Goal: Task Accomplishment & Management: Manage account settings

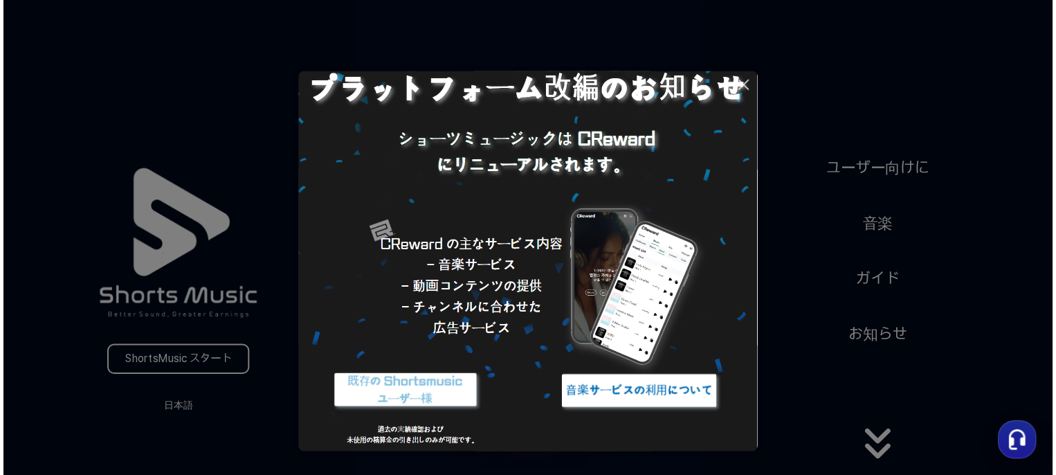
scroll to position [80, 0]
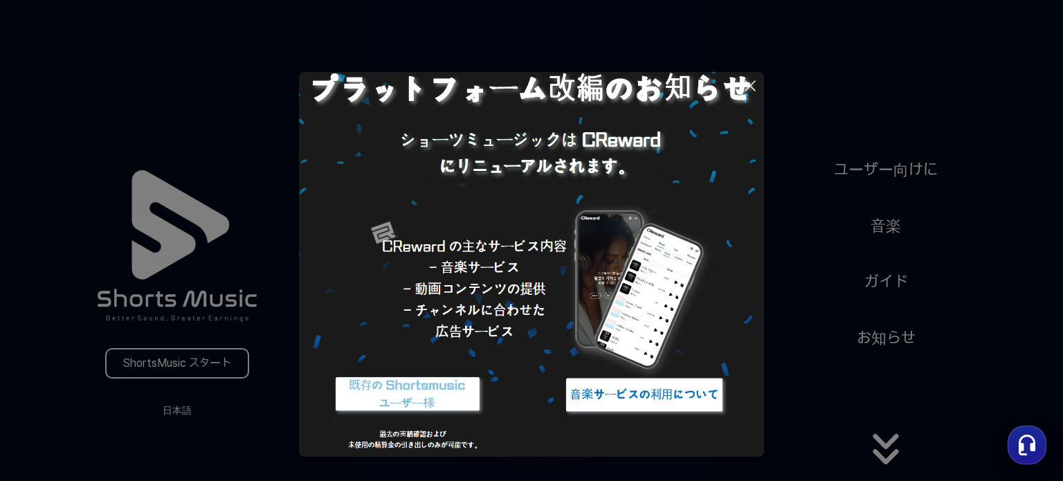
click at [644, 397] on img at bounding box center [644, 395] width 173 height 52
click at [750, 82] on icon at bounding box center [750, 86] width 17 height 17
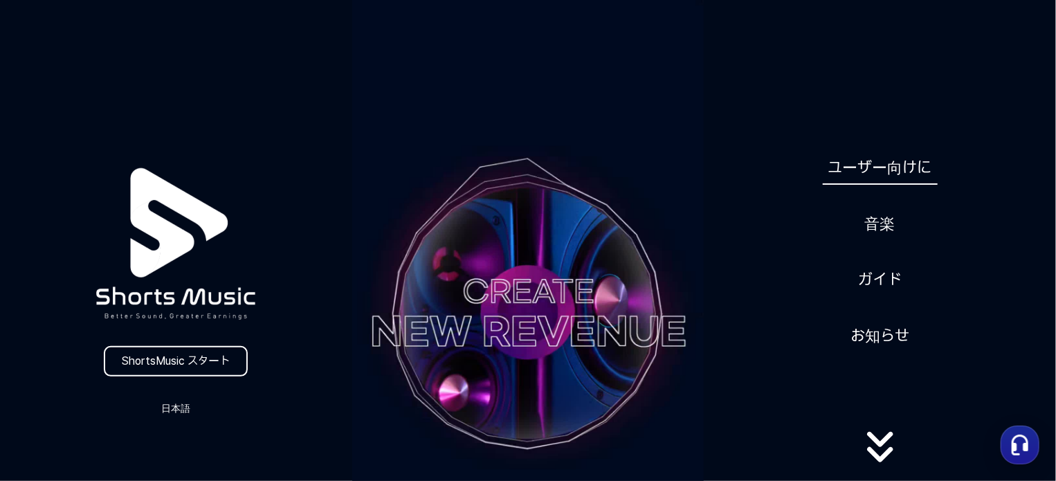
click at [913, 163] on link "ユーザー向けに" at bounding box center [880, 168] width 115 height 34
click at [899, 282] on link "ガイド" at bounding box center [880, 280] width 55 height 34
click at [199, 354] on link "ShortsMusic スタート" at bounding box center [176, 361] width 144 height 30
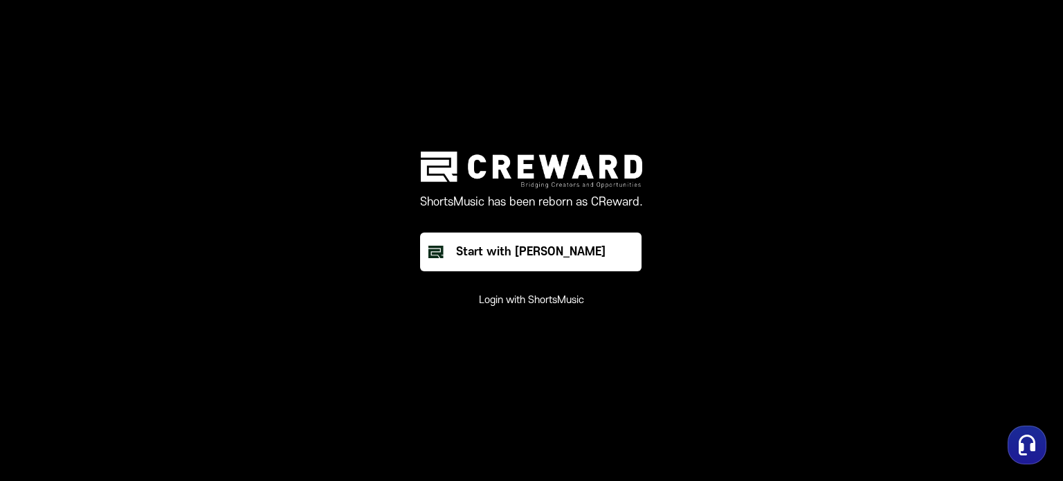
click at [535, 301] on button "Login with ShortsMusic" at bounding box center [531, 301] width 105 height 14
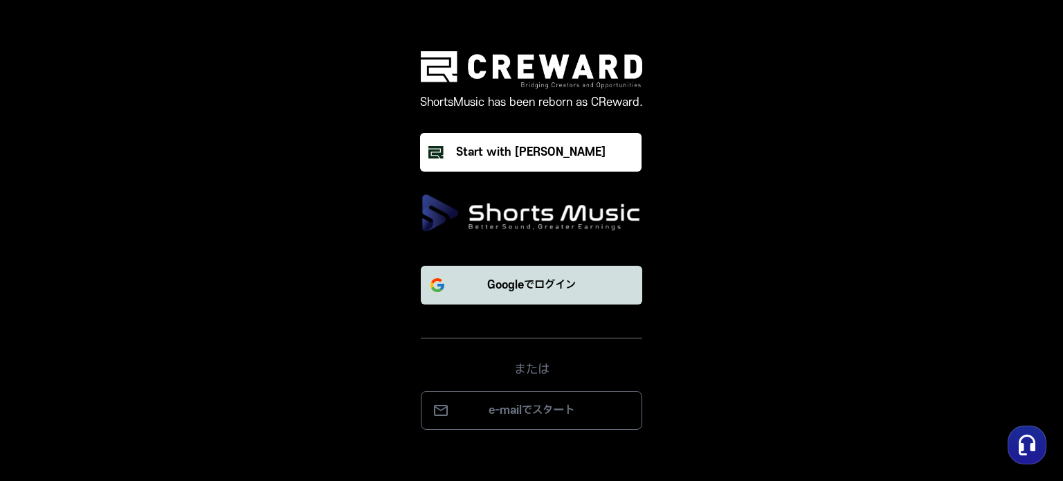
click at [499, 277] on p "Googleでログイン" at bounding box center [531, 285] width 89 height 17
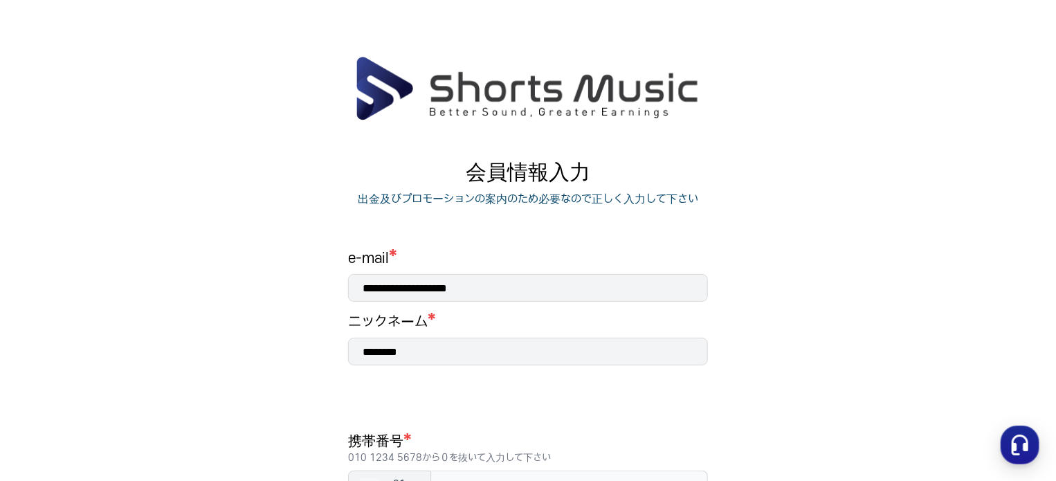
click at [426, 343] on input "********" at bounding box center [528, 352] width 360 height 28
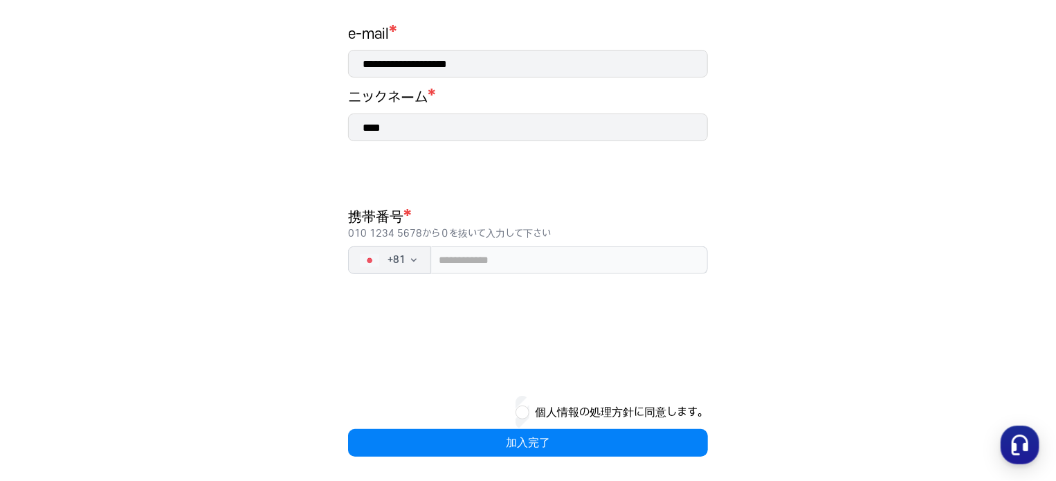
scroll to position [227, 0]
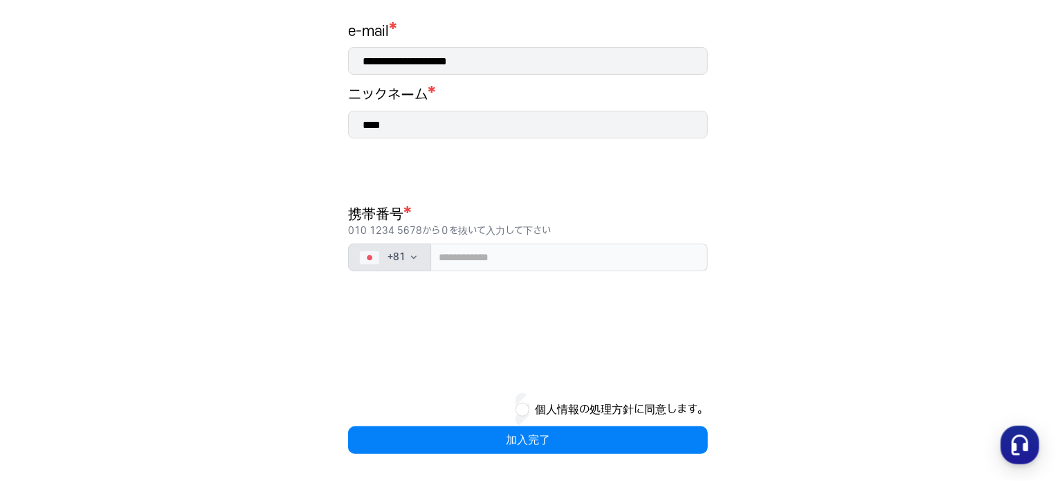
type input "****"
click at [414, 262] on button "+ 81" at bounding box center [389, 258] width 83 height 28
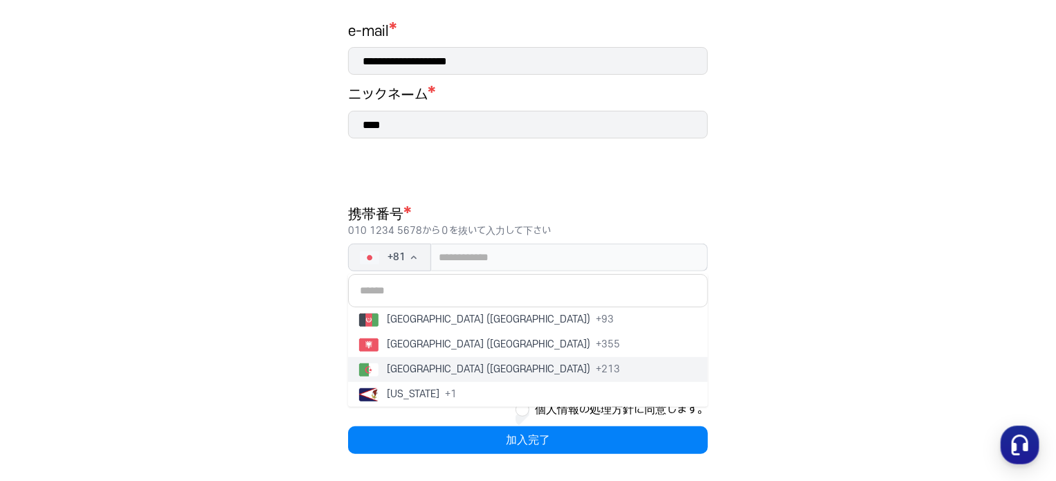
scroll to position [277, 0]
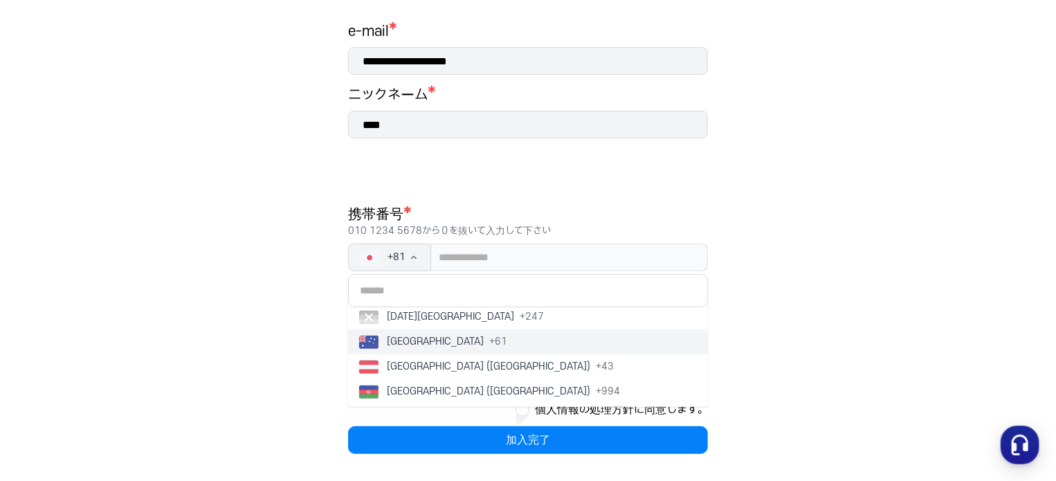
click at [421, 340] on span "[GEOGRAPHIC_DATA]" at bounding box center [435, 342] width 97 height 14
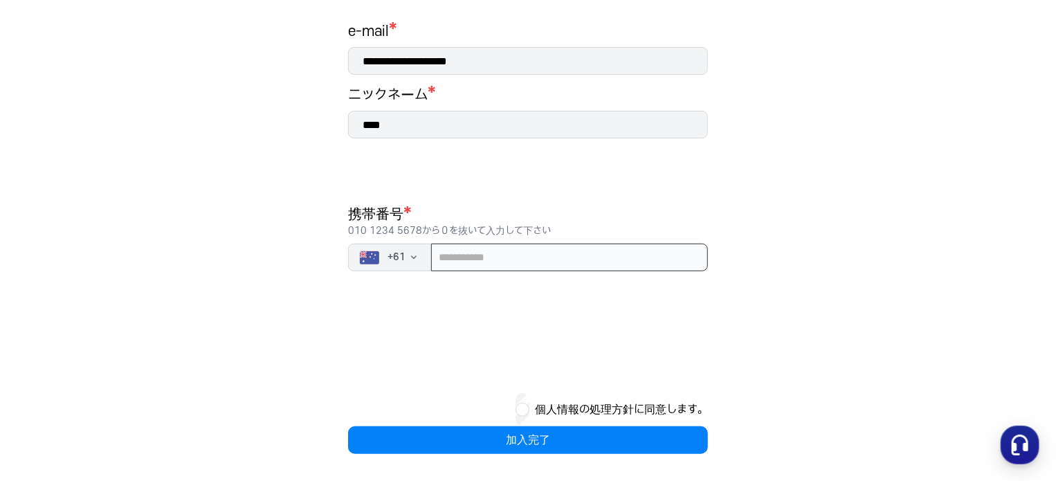
click at [523, 260] on input "tel" at bounding box center [569, 258] width 277 height 28
type input "**********"
click at [548, 412] on button "個人情報の処理方針に同意します。" at bounding box center [621, 409] width 173 height 17
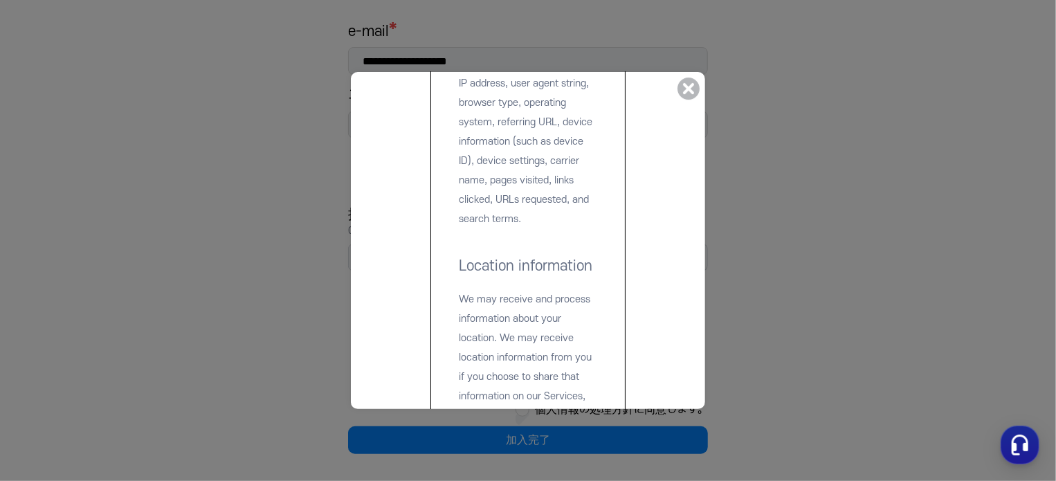
scroll to position [2354, 0]
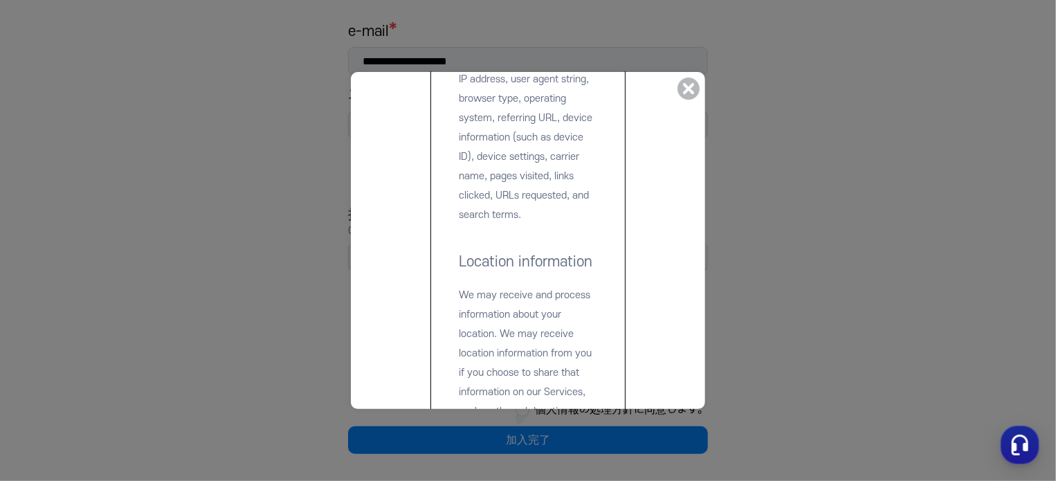
click at [683, 88] on icon at bounding box center [689, 89] width 22 height 22
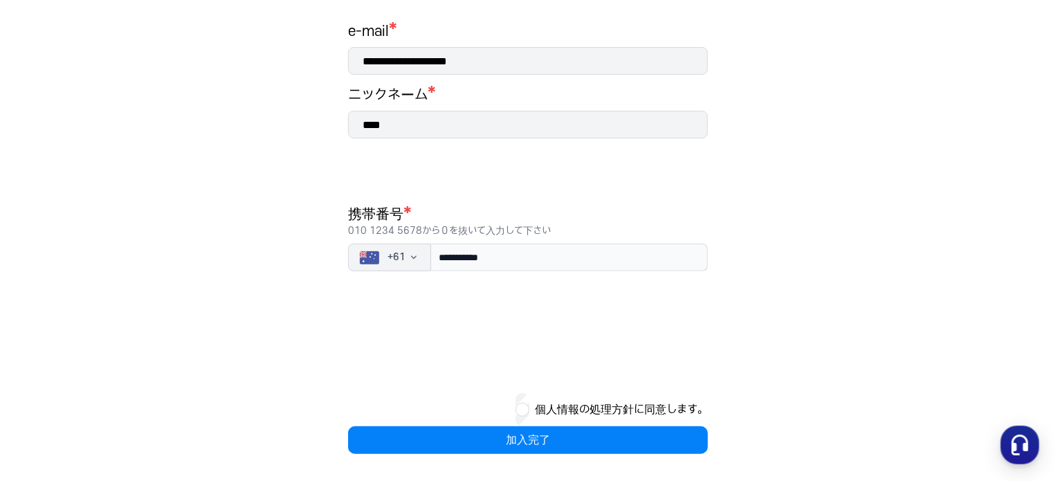
click at [504, 424] on div "個人情報の処理方針に同意します。" at bounding box center [528, 409] width 360 height 33
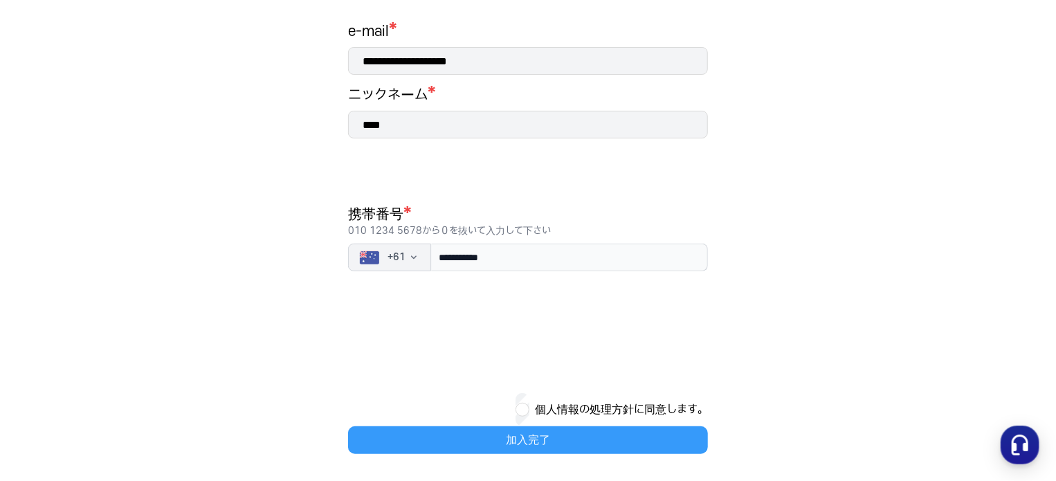
click at [475, 446] on button "加入完了" at bounding box center [528, 440] width 360 height 28
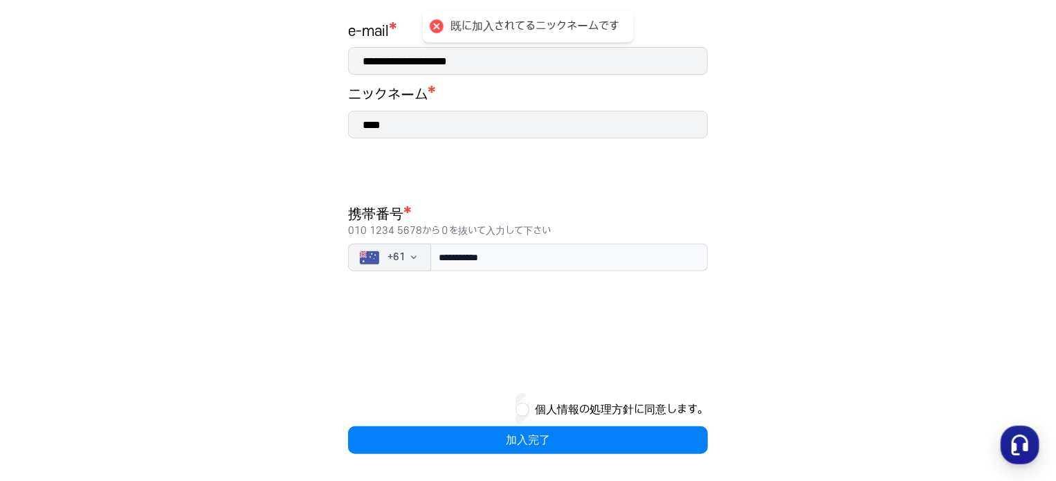
click at [475, 118] on input "****" at bounding box center [528, 125] width 360 height 28
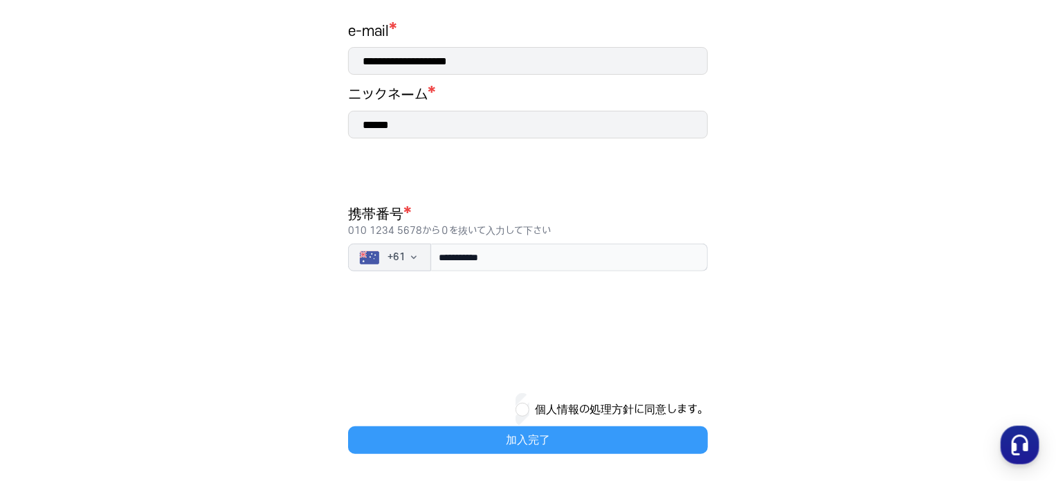
type input "******"
click at [477, 442] on button "加入完了" at bounding box center [528, 440] width 360 height 28
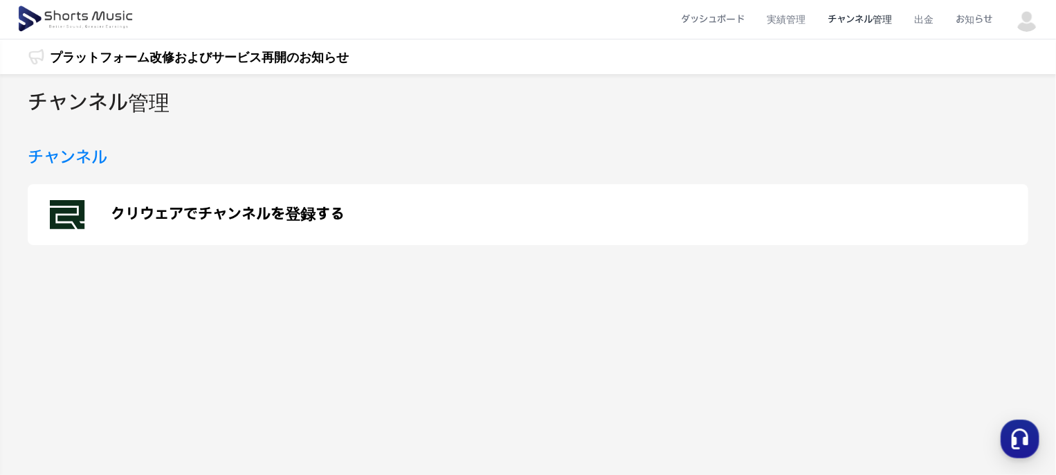
click at [84, 3] on img at bounding box center [77, 19] width 120 height 39
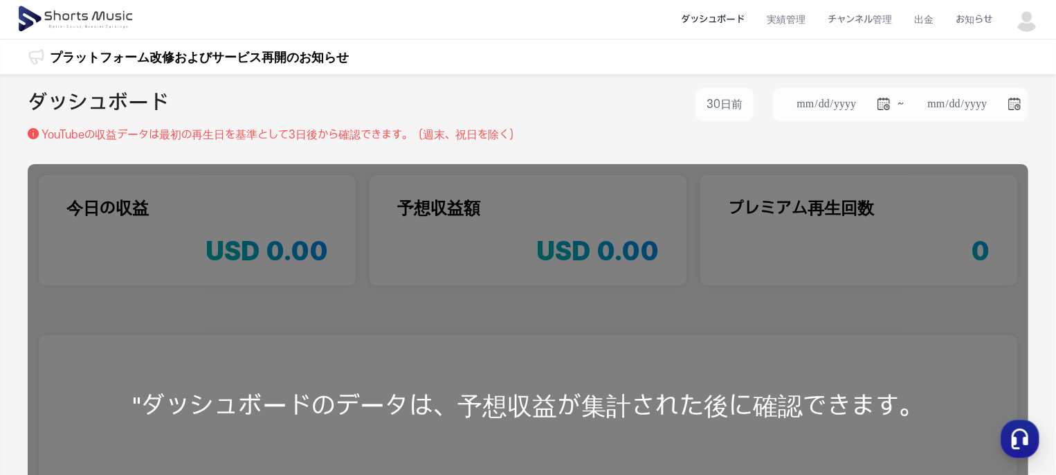
click at [710, 22] on li "ダッシュボード" at bounding box center [713, 19] width 86 height 37
click at [91, 21] on img at bounding box center [77, 19] width 120 height 39
click at [97, 20] on img at bounding box center [77, 19] width 120 height 39
click at [724, 17] on li "ダッシュボード" at bounding box center [713, 19] width 86 height 37
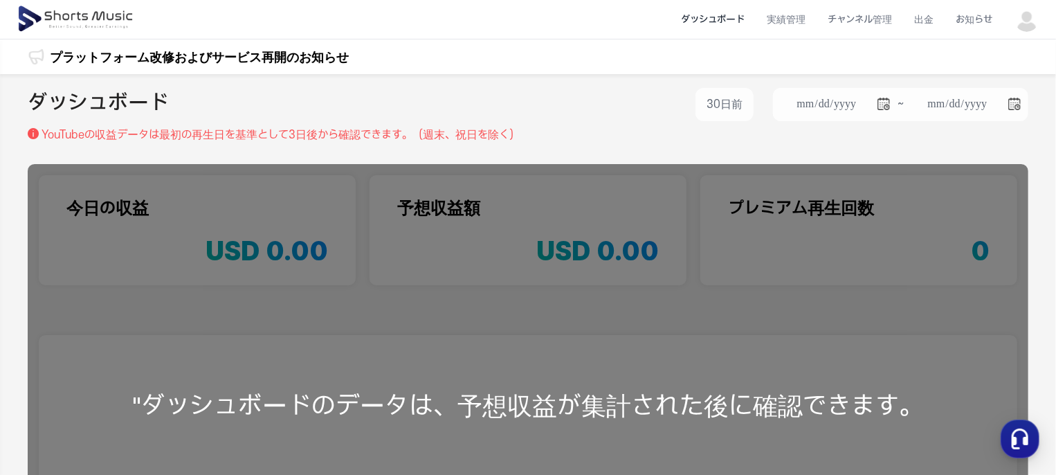
click at [1036, 10] on img at bounding box center [1027, 19] width 25 height 25
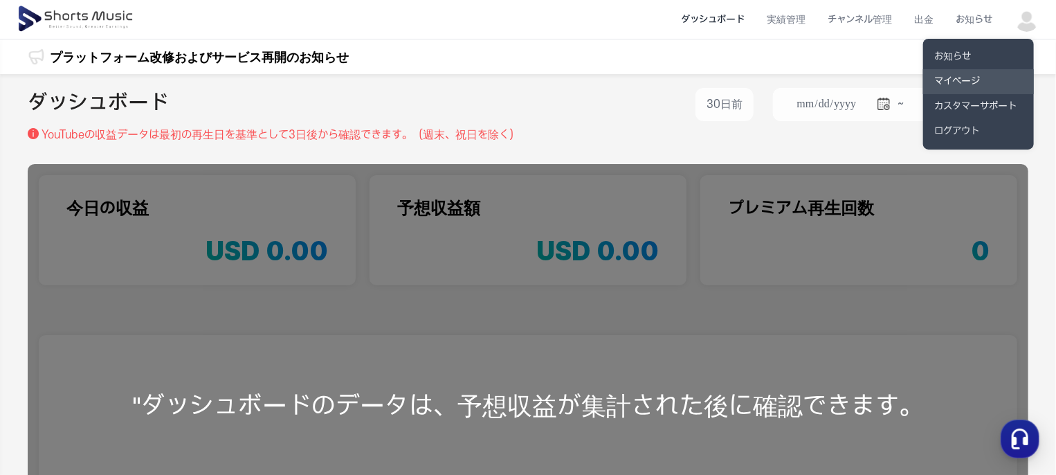
click at [983, 75] on link "マイページ" at bounding box center [978, 81] width 111 height 25
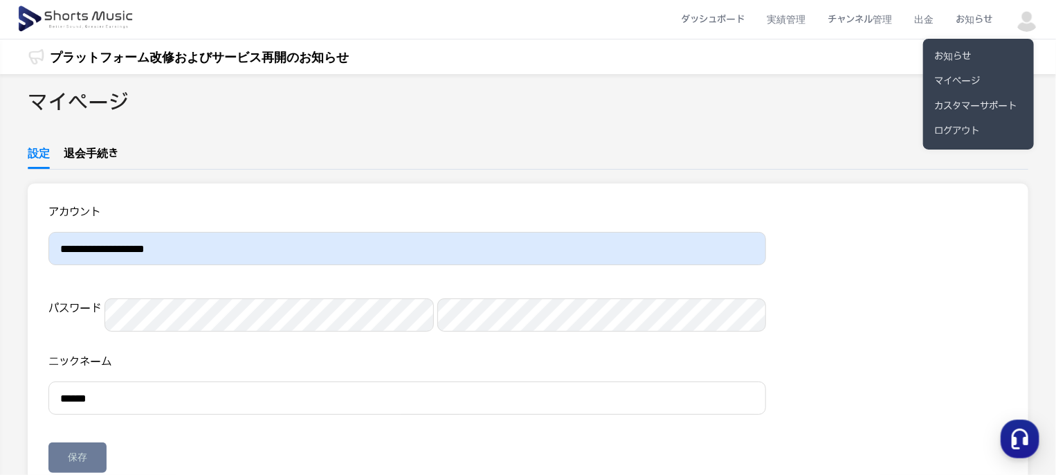
click at [724, 18] on button at bounding box center [528, 237] width 1056 height 475
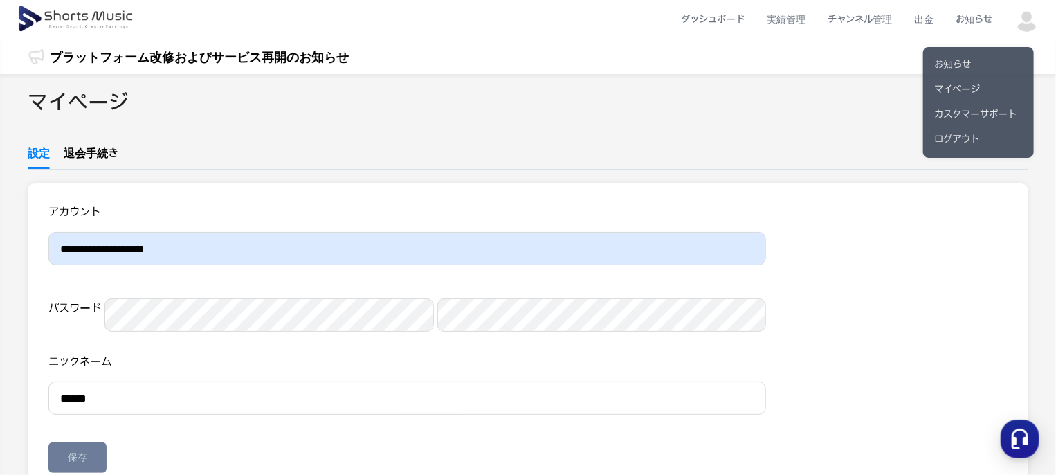
click at [724, 18] on li "ダッシュボード" at bounding box center [713, 19] width 86 height 37
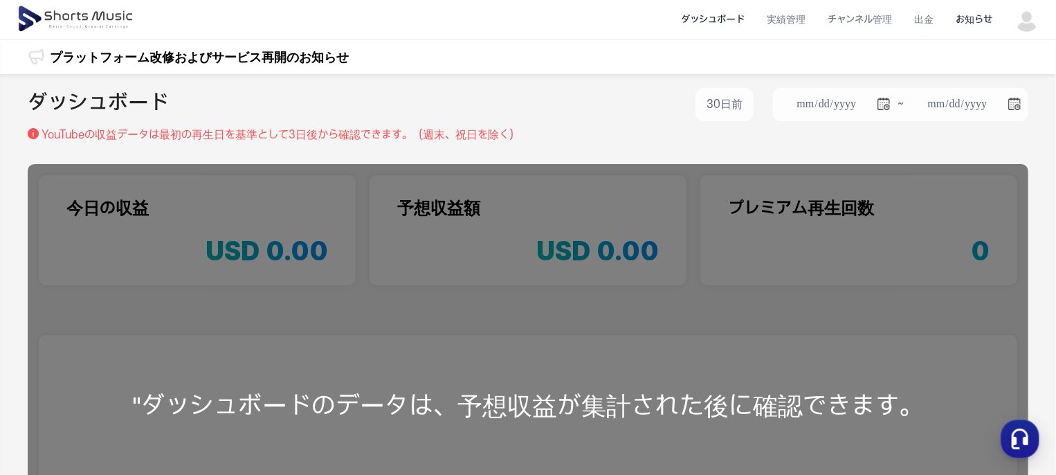
click at [986, 16] on li "お知らせ" at bounding box center [974, 19] width 59 height 37
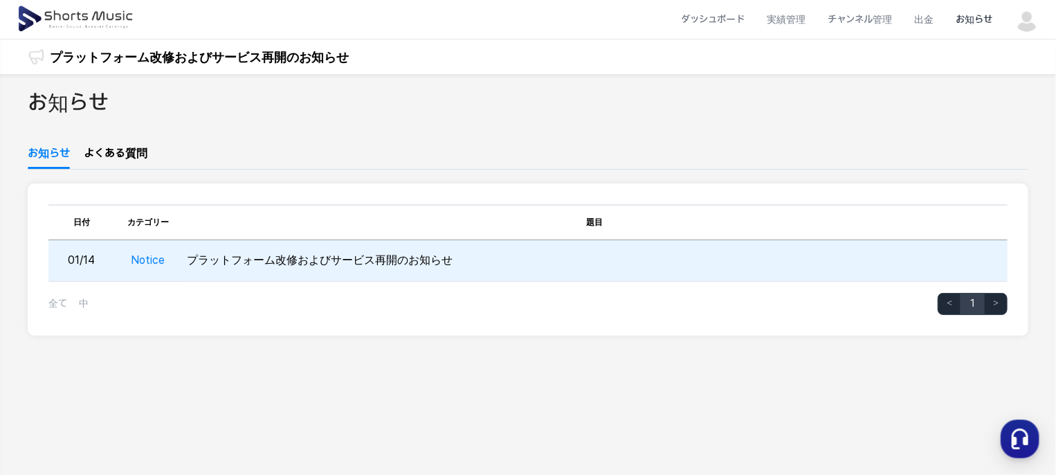
click at [416, 260] on td "プラットフォーム改修およびサービス再開のお知らせ" at bounding box center [594, 261] width 827 height 42
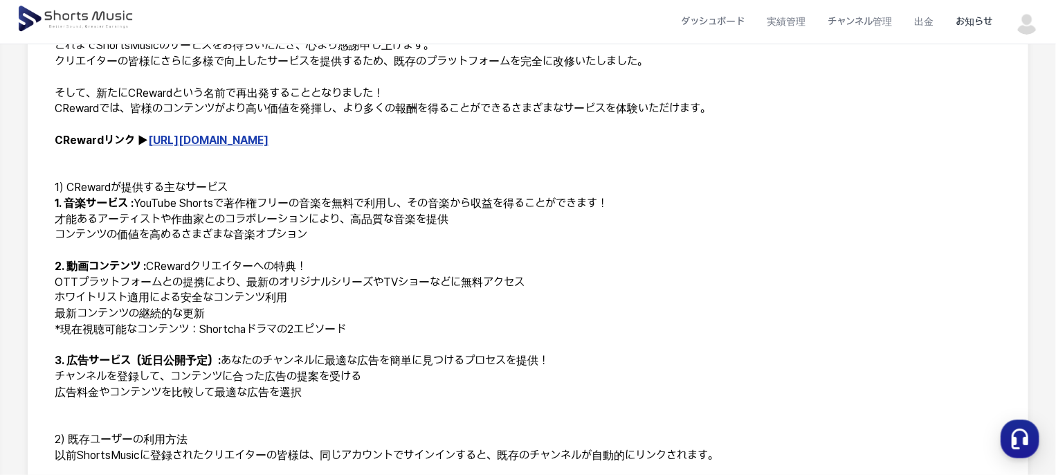
scroll to position [277, 0]
click at [203, 144] on link "[URL][DOMAIN_NAME]" at bounding box center [208, 138] width 120 height 13
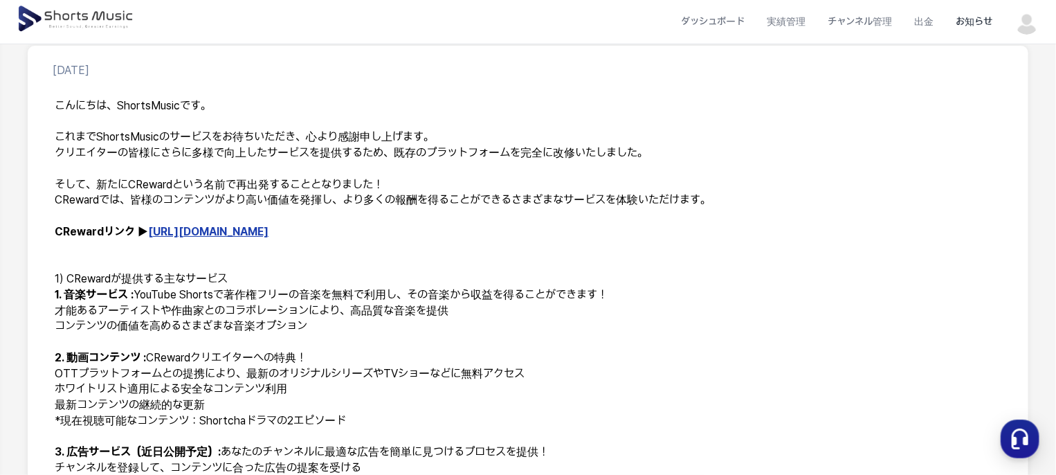
scroll to position [69, 0]
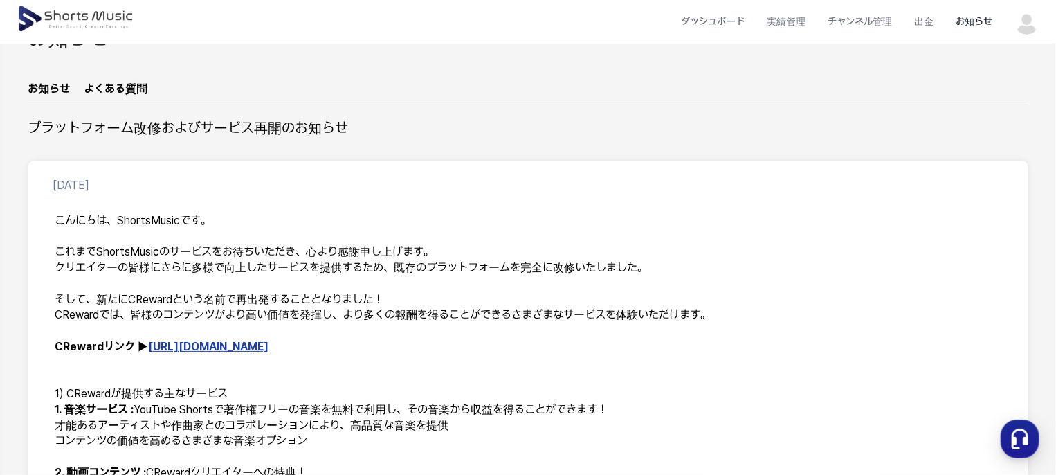
click at [1029, 21] on img at bounding box center [1027, 22] width 25 height 25
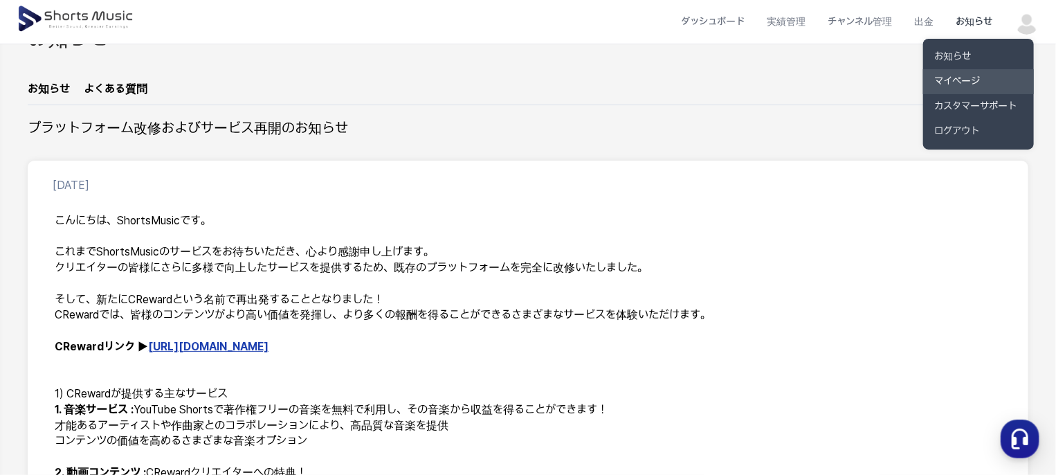
click at [974, 78] on link "マイページ" at bounding box center [978, 81] width 111 height 25
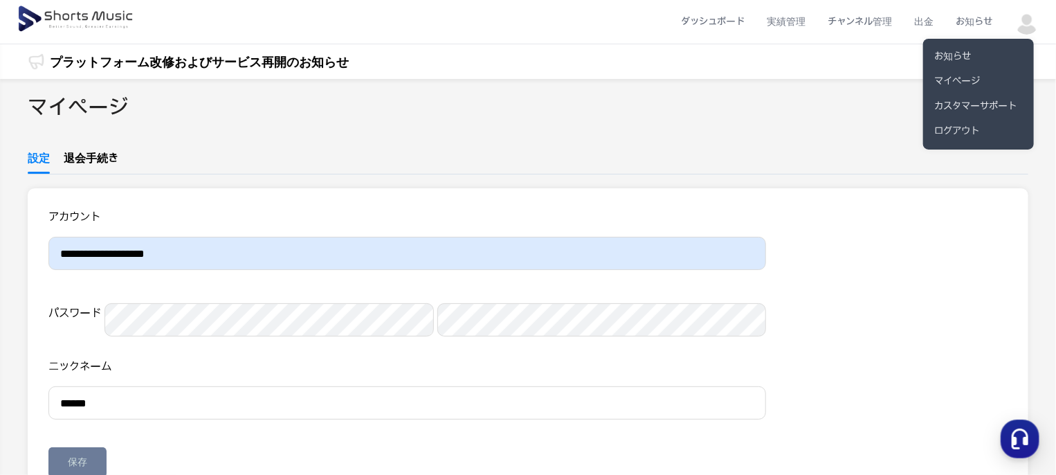
click at [87, 151] on button at bounding box center [528, 237] width 1056 height 475
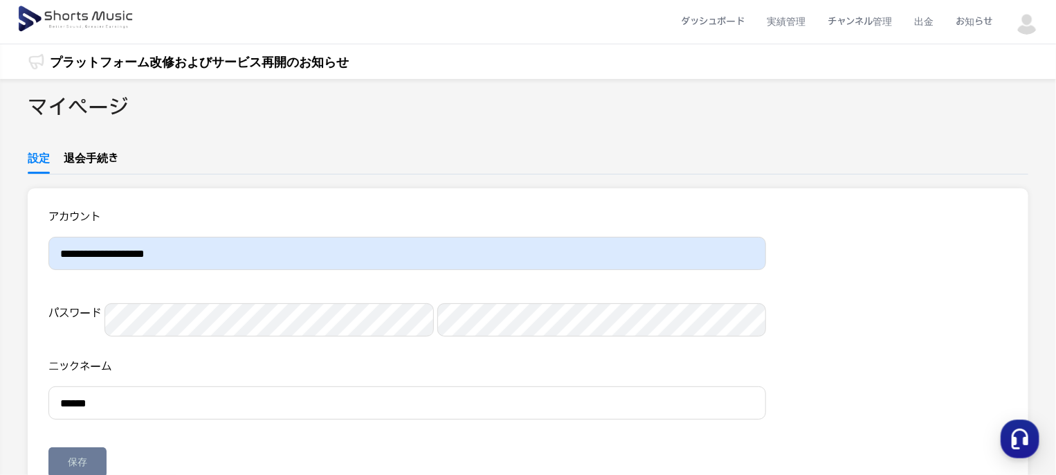
click at [84, 152] on link "退会手続き" at bounding box center [91, 162] width 55 height 24
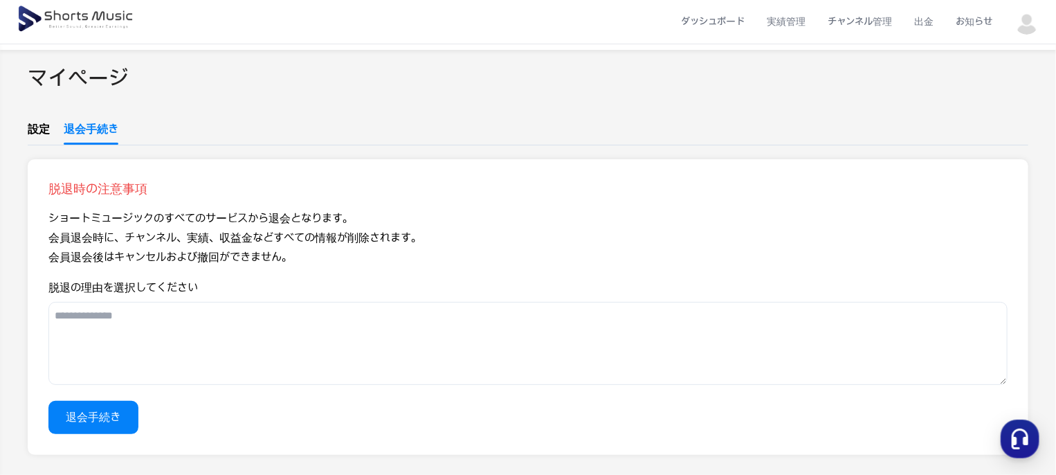
scroll to position [69, 0]
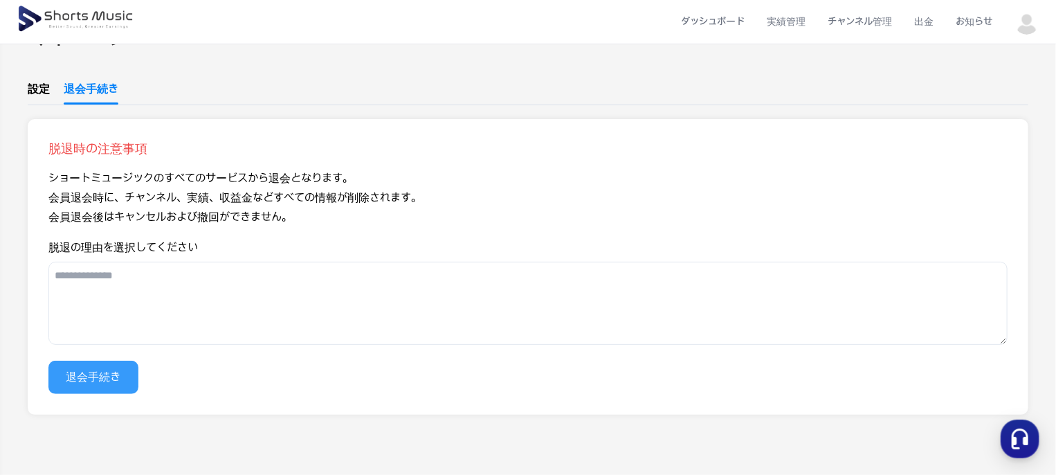
click at [108, 381] on button "退会手続き" at bounding box center [93, 377] width 90 height 33
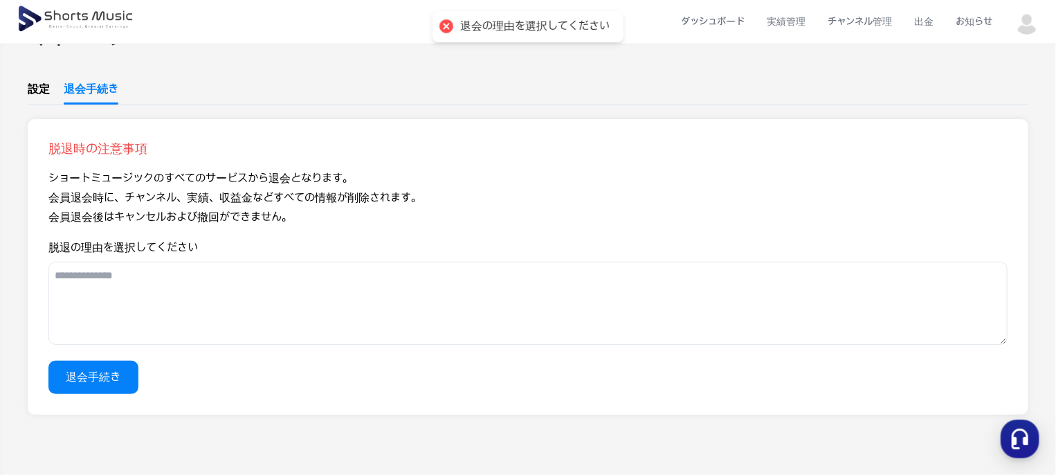
click at [125, 301] on textarea "脱退の理由を選択してください" at bounding box center [527, 303] width 959 height 83
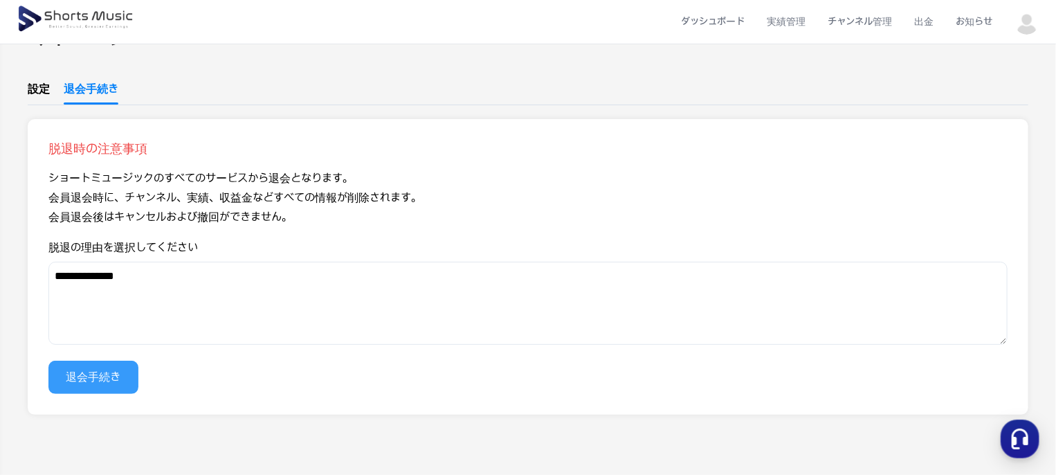
type textarea "**********"
click at [98, 384] on button "退会手続き" at bounding box center [93, 377] width 90 height 33
